Goal: Check status: Check status

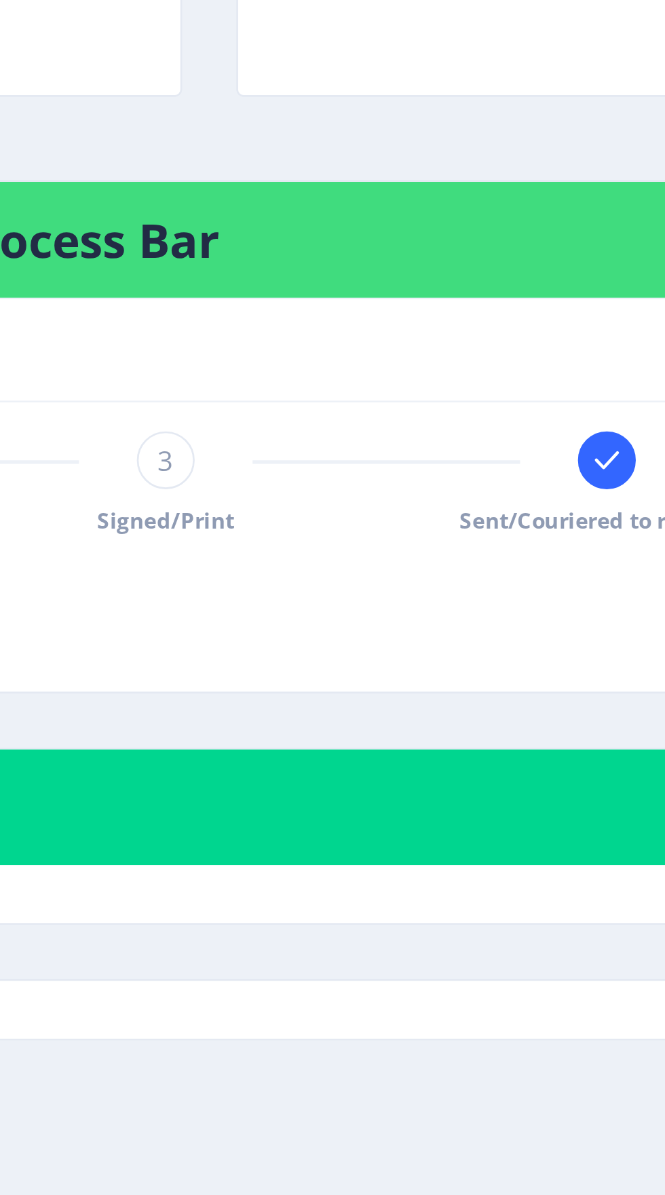
click at [599, 373] on rect at bounding box center [600, 366] width 14 height 14
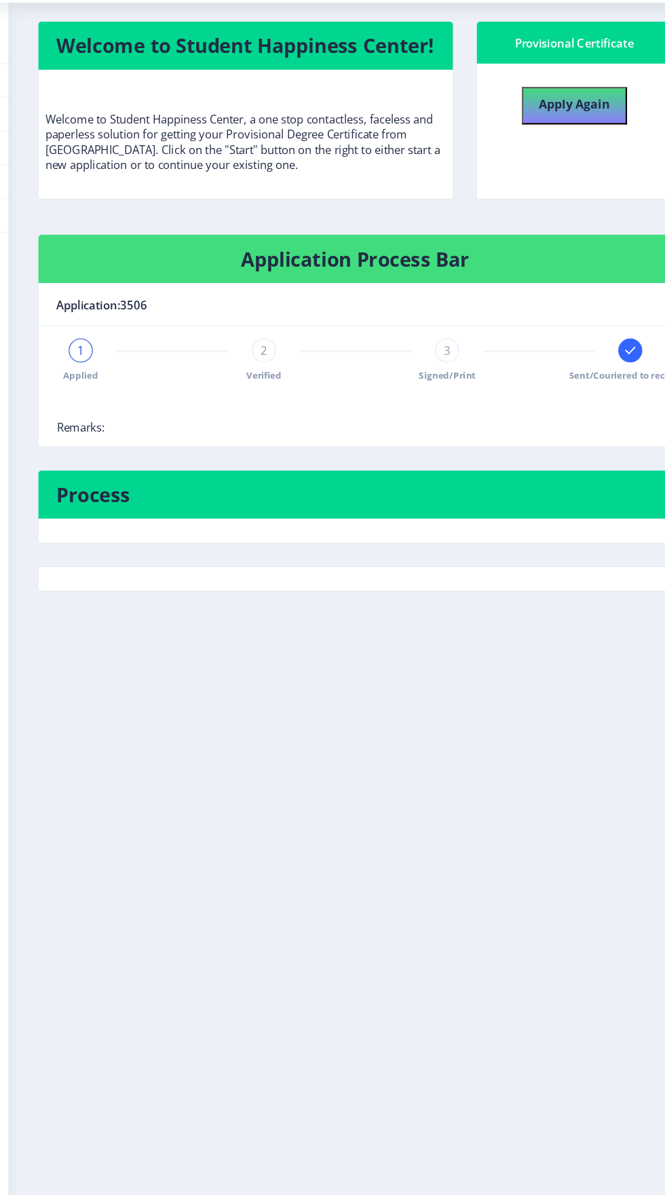
click at [600, 369] on icon at bounding box center [599, 365] width 9 height 7
click at [435, 394] on span "Signed/Print" at bounding box center [435, 389] width 52 height 12
click at [269, 373] on span "2" at bounding box center [269, 366] width 6 height 14
click at [98, 394] on div "Applied" at bounding box center [103, 374] width 22 height 39
click at [435, 373] on span "3" at bounding box center [435, 366] width 6 height 14
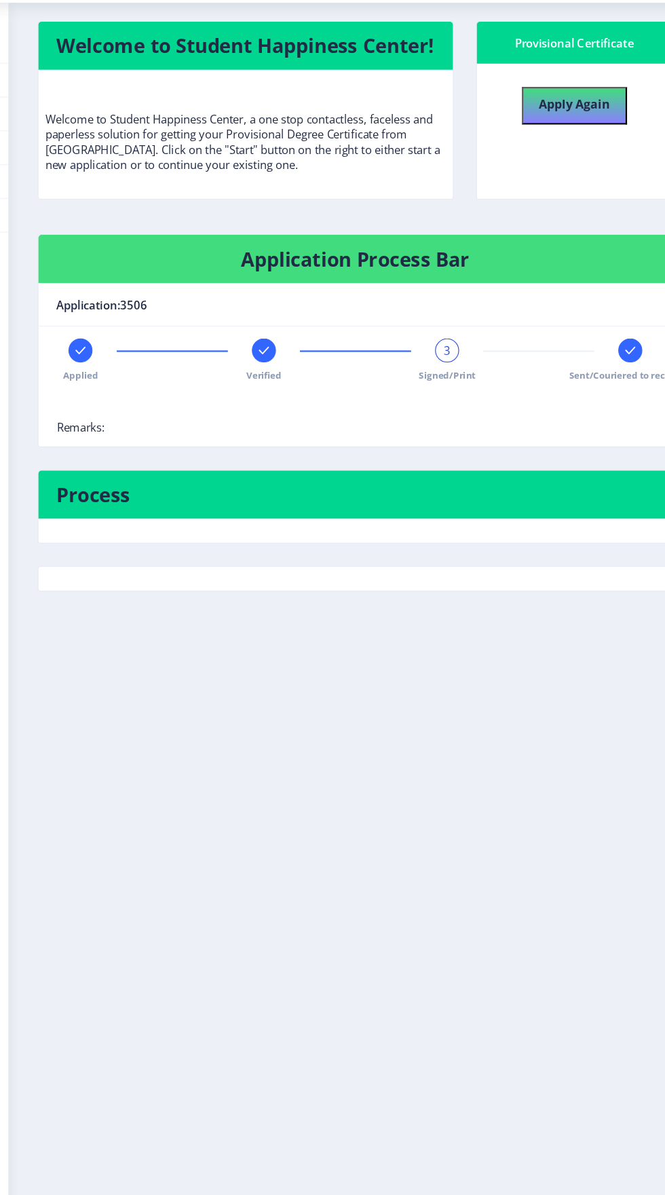
click at [600, 373] on rect at bounding box center [600, 366] width 14 height 14
click at [599, 373] on span "4" at bounding box center [600, 366] width 6 height 14
click at [444, 693] on nb-layout-column "Welcome to Student Happiness Center! Welcome to Student Happiness Center, a one…" at bounding box center [351, 603] width 627 height 1102
click at [96, 377] on div at bounding box center [103, 366] width 22 height 22
click at [493, 844] on nb-layout-column "Welcome to Student Happiness Center! Welcome to Student Happiness Center, a one…" at bounding box center [351, 603] width 627 height 1102
